Goal: Task Accomplishment & Management: Use online tool/utility

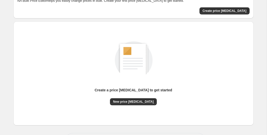
scroll to position [54, 0]
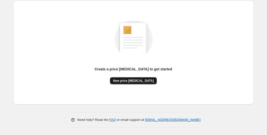
click at [132, 78] on button "New price change job" at bounding box center [133, 80] width 47 height 7
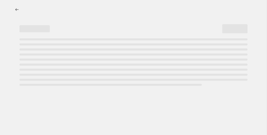
select select "percentage"
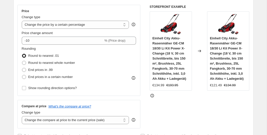
scroll to position [93, 0]
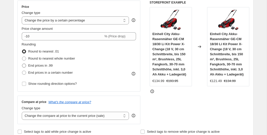
click at [51, 66] on span "End prices in .99" at bounding box center [40, 66] width 25 height 4
click at [22, 64] on input "End prices in .99" at bounding box center [22, 64] width 0 height 0
radio input "true"
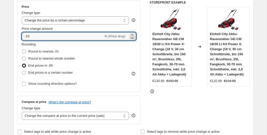
click at [131, 40] on icon at bounding box center [132, 37] width 5 height 5
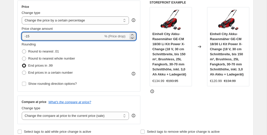
click at [131, 40] on icon at bounding box center [132, 37] width 5 height 5
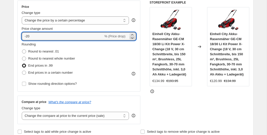
click at [131, 40] on icon at bounding box center [132, 37] width 5 height 5
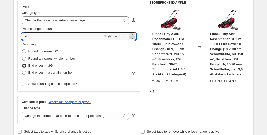
click at [131, 40] on icon at bounding box center [132, 37] width 5 height 5
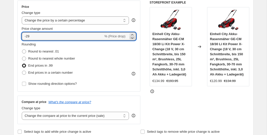
type input "-30"
click at [184, 122] on div "STOREFRONT EXAMPLE Einhell City Akku-Rasenmäher GE-CM 18/30 Li Kit Power X-Chan…" at bounding box center [200, 63] width 100 height 124
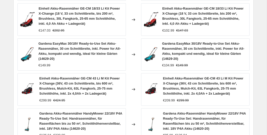
scroll to position [434, 0]
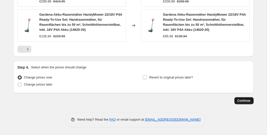
click at [241, 103] on span "Continue" at bounding box center [244, 101] width 13 height 4
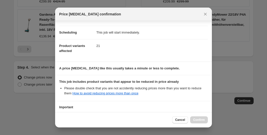
scroll to position [78, 0]
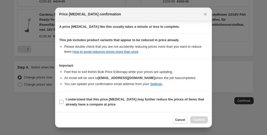
click at [129, 104] on span "I understand that this price change job may further reduce the prices of items …" at bounding box center [137, 102] width 142 height 10
click at [64, 104] on input "I understand that this price change job may further reduce the prices of items …" at bounding box center [62, 102] width 4 height 4
checkbox input "true"
click at [201, 118] on span "Confirm" at bounding box center [199, 120] width 12 height 4
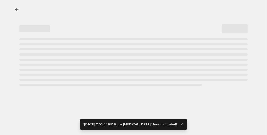
select select "percentage"
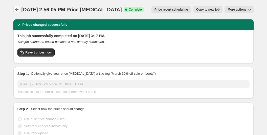
click at [17, 11] on icon "Price change jobs" at bounding box center [16, 9] width 5 height 5
